Goal: Submit feedback/report problem

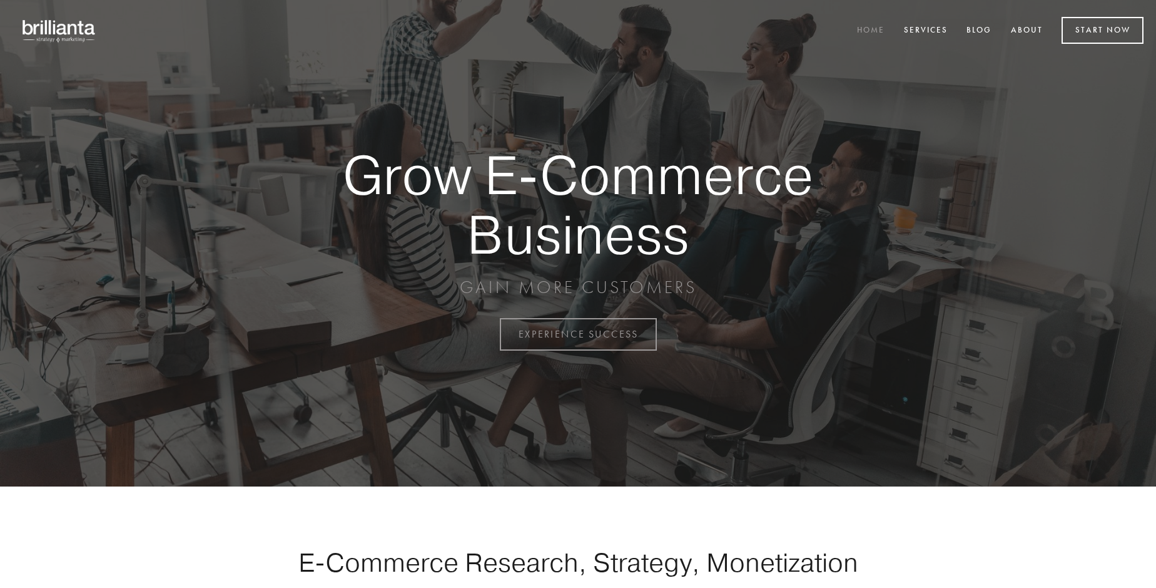
scroll to position [3280, 0]
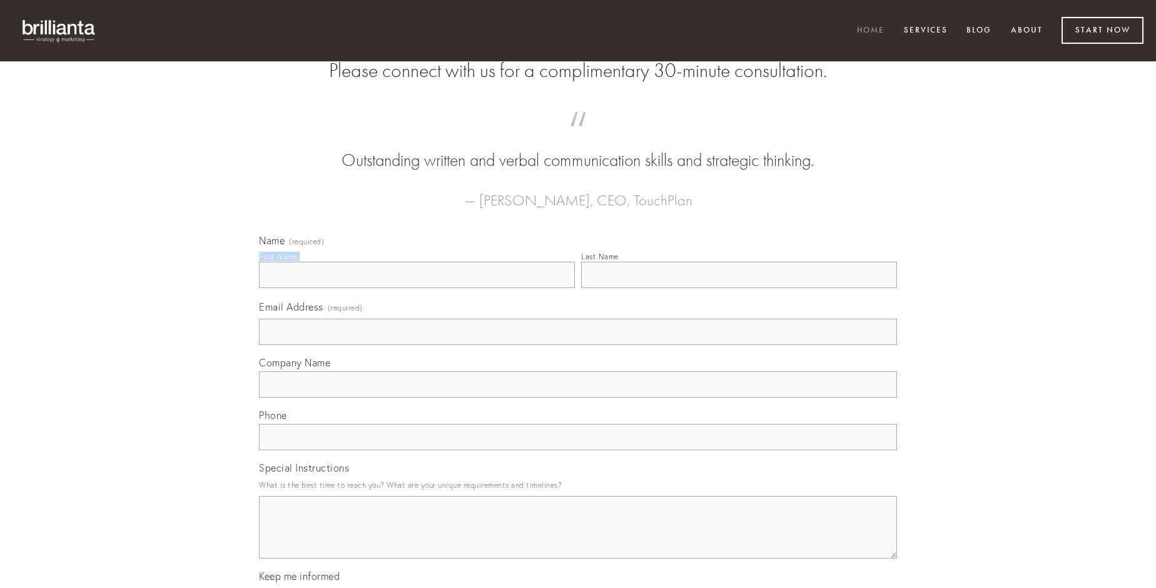
type input "[PERSON_NAME] MD"
click at [739, 288] on input "Last Name" at bounding box center [739, 275] width 316 height 26
type input "[PERSON_NAME] MD"
click at [578, 345] on input "Email Address (required)" at bounding box center [578, 331] width 638 height 26
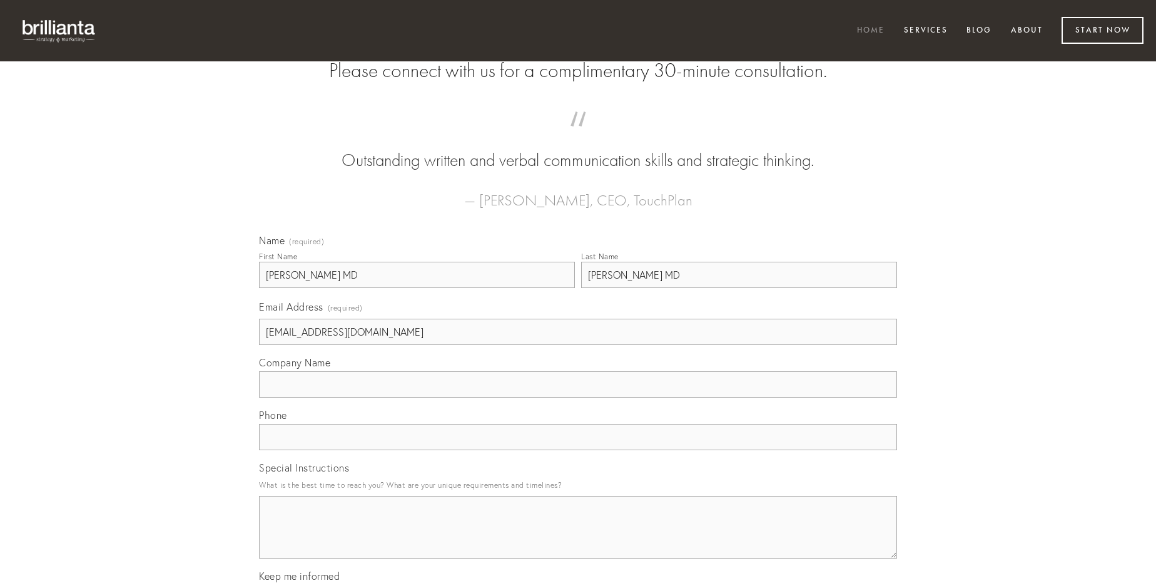
type input "[EMAIL_ADDRESS][DOMAIN_NAME]"
click at [578, 397] on input "Company Name" at bounding box center [578, 384] width 638 height 26
type input "carpo"
click at [578, 450] on input "text" at bounding box center [578, 437] width 638 height 26
click at [578, 538] on textarea "Special Instructions" at bounding box center [578, 527] width 638 height 63
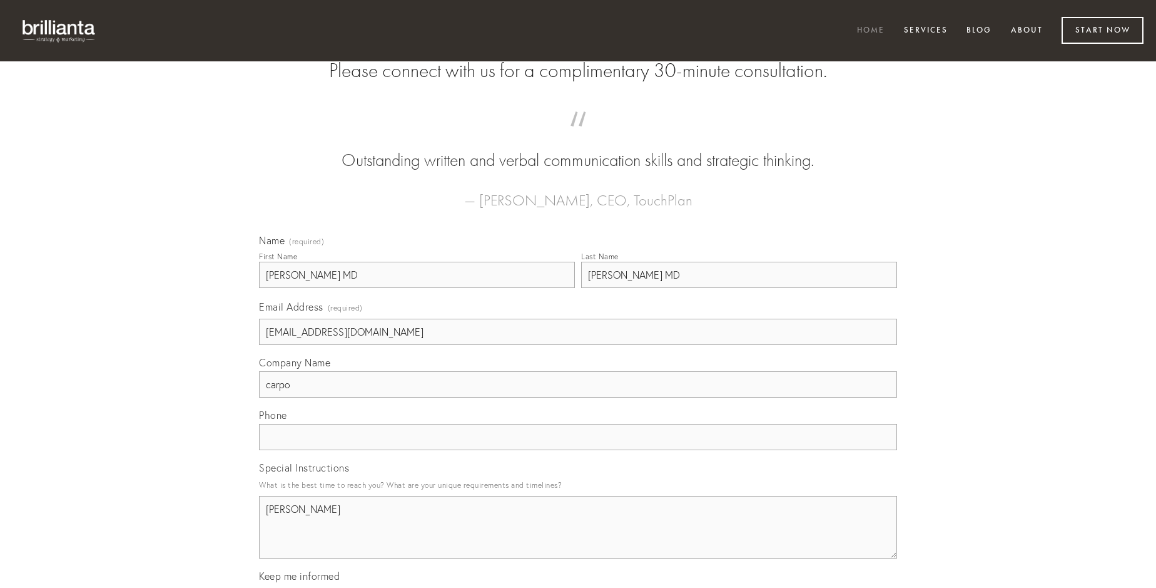
type textarea "[PERSON_NAME]"
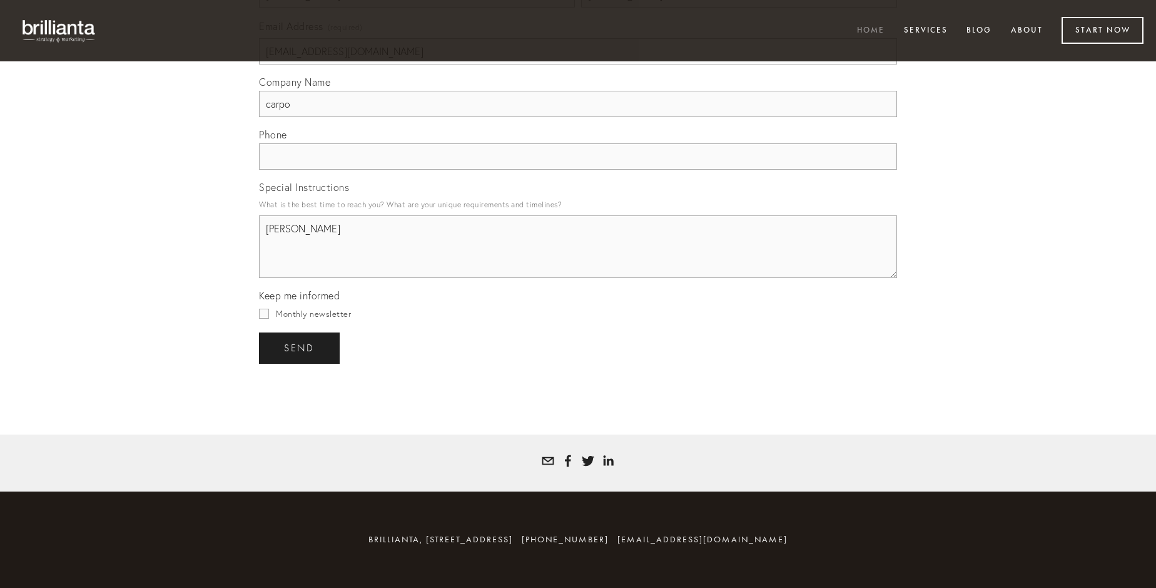
click at [300, 347] on span "send" at bounding box center [299, 347] width 31 height 11
